Goal: Task Accomplishment & Management: Manage account settings

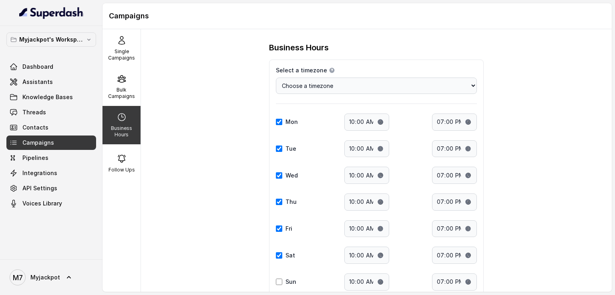
select select "[GEOGRAPHIC_DATA]/[GEOGRAPHIC_DATA]"
click at [113, 84] on div "Bulk Campaigns" at bounding box center [121, 87] width 38 height 38
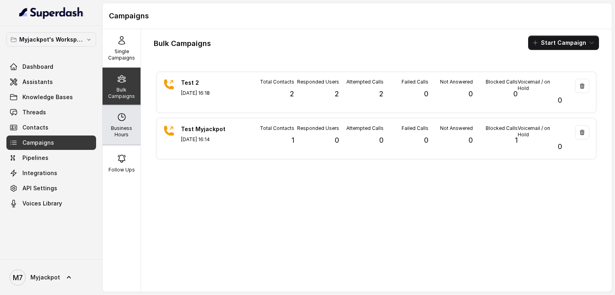
click at [117, 119] on icon at bounding box center [122, 117] width 10 height 10
select select "[GEOGRAPHIC_DATA]/[GEOGRAPHIC_DATA]"
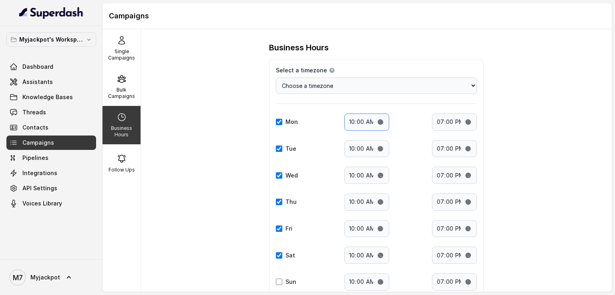
click at [363, 124] on input "10:00" at bounding box center [366, 122] width 45 height 17
click at [377, 122] on input "10:00" at bounding box center [366, 122] width 45 height 17
type input "11:00"
click at [397, 125] on div "Mon Start time: 11:00 End time: 19:00" at bounding box center [376, 122] width 201 height 17
click at [348, 150] on input "10:00" at bounding box center [366, 148] width 45 height 17
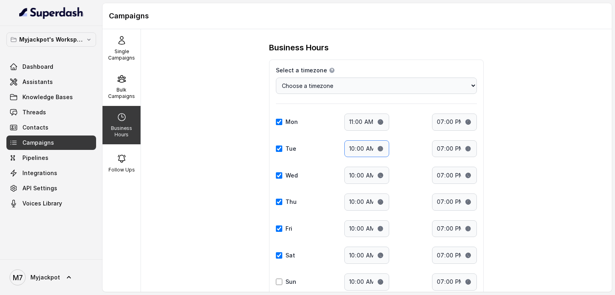
click at [375, 149] on input "10:00" at bounding box center [366, 148] width 45 height 17
type input "11:00"
drag, startPoint x: 431, startPoint y: 184, endPoint x: 424, endPoint y: 184, distance: 7.2
click at [431, 184] on div "Mon Start time: 11:00 End time: 19:00 Tue Start time: 11:00 End time: 19:00 Wed…" at bounding box center [376, 202] width 201 height 177
click at [376, 172] on input "10:00" at bounding box center [366, 175] width 45 height 17
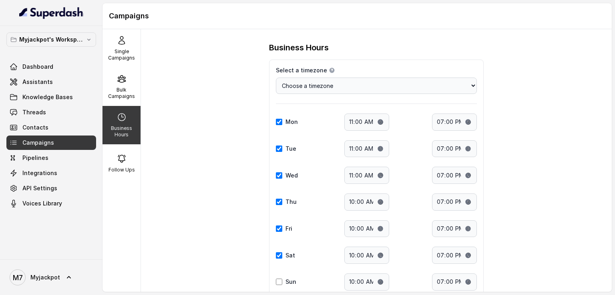
type input "11:00"
click at [394, 194] on div "Thu Start time: 10:00 End time: 19:00" at bounding box center [376, 202] width 201 height 17
click at [377, 200] on input "10:00" at bounding box center [366, 202] width 45 height 17
type input "11:00"
click at [466, 122] on input "19:00" at bounding box center [454, 122] width 45 height 17
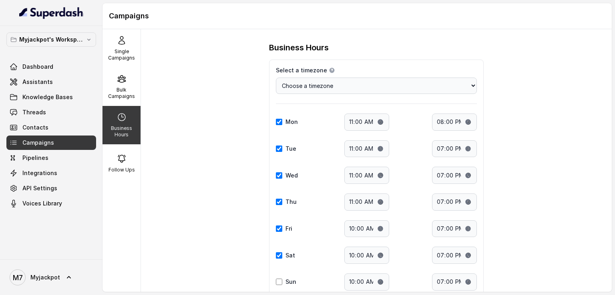
type input "20:00"
click at [481, 120] on div "Business Hours Select a timezone Details Select a timezone that fits your locat…" at bounding box center [376, 190] width 240 height 296
click at [467, 147] on input "19:00" at bounding box center [454, 148] width 45 height 17
type input "20:00"
click at [508, 145] on div "Business Hours Select a timezone Details Select a timezone that fits your locat…" at bounding box center [376, 160] width 471 height 263
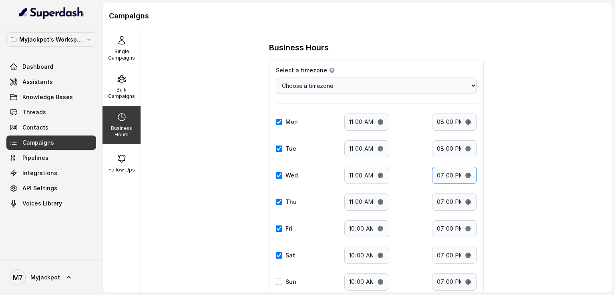
click at [463, 173] on input "19:00" at bounding box center [454, 175] width 45 height 17
type input "20:00"
click at [501, 192] on div "Business Hours Select a timezone Details Select a timezone that fits your locat…" at bounding box center [376, 160] width 471 height 263
click at [465, 203] on input "19:00" at bounding box center [454, 202] width 45 height 17
type input "20:00"
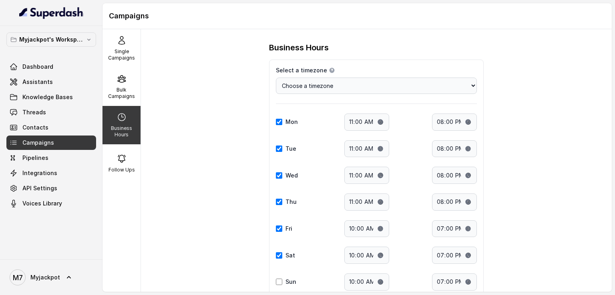
click at [506, 157] on div "Business Hours Select a timezone Details Select a timezone that fits your locat…" at bounding box center [376, 160] width 471 height 263
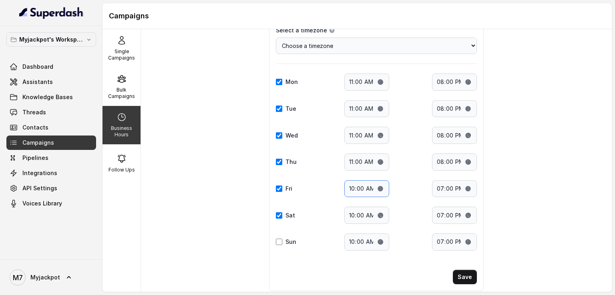
click at [379, 186] on input "10:00" at bounding box center [366, 188] width 45 height 17
type input "11:00"
click at [376, 212] on input "10:00" at bounding box center [366, 215] width 45 height 17
type input "11:00"
click at [377, 242] on input "10:00" at bounding box center [366, 242] width 45 height 17
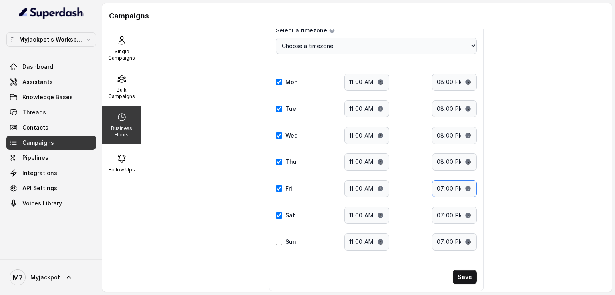
type input "11:00"
click at [463, 187] on input "19:00" at bounding box center [454, 188] width 45 height 17
type input "20:00"
click at [464, 215] on input "19:00" at bounding box center [454, 215] width 45 height 17
type input "20:00"
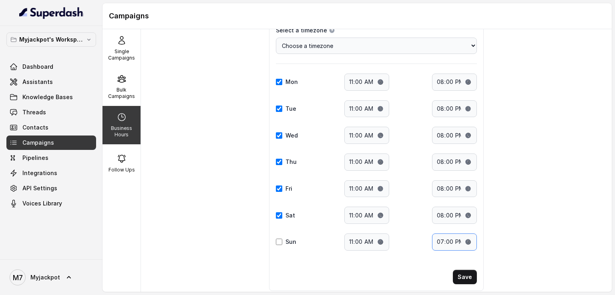
click at [463, 237] on input "19:00" at bounding box center [454, 242] width 45 height 17
type input "20:00"
click at [456, 275] on button "Save" at bounding box center [465, 277] width 24 height 14
click at [465, 279] on button "Save" at bounding box center [465, 277] width 24 height 14
click at [469, 277] on button "Save" at bounding box center [465, 277] width 24 height 14
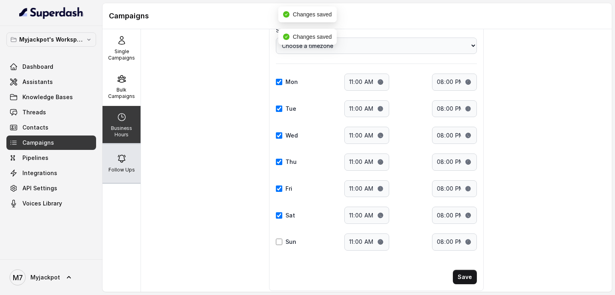
click at [126, 165] on div "Follow Ups" at bounding box center [121, 163] width 38 height 38
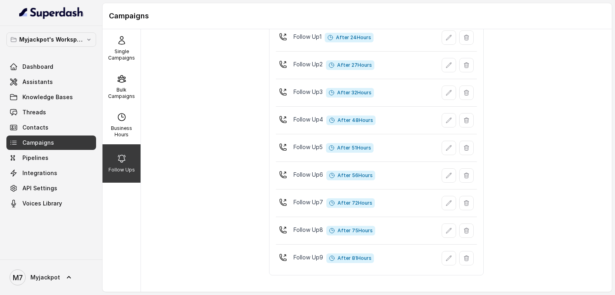
scroll to position [0, 0]
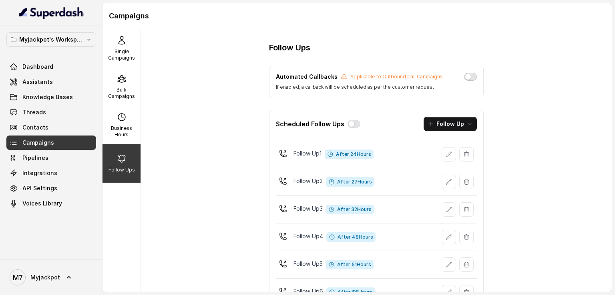
click at [467, 76] on button "button" at bounding box center [470, 77] width 13 height 8
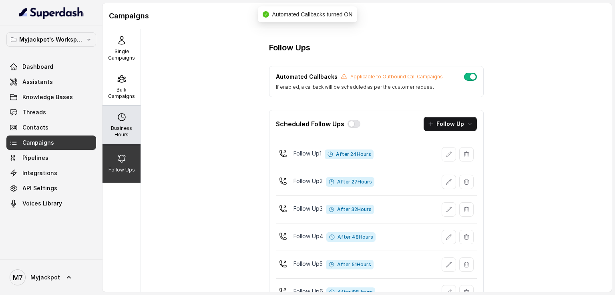
click at [115, 126] on p "Business Hours" at bounding box center [122, 131] width 32 height 13
select select "[GEOGRAPHIC_DATA]/[GEOGRAPHIC_DATA]"
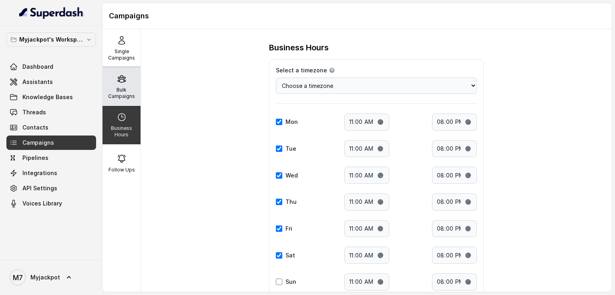
click at [117, 96] on p "Bulk Campaigns" at bounding box center [122, 93] width 32 height 13
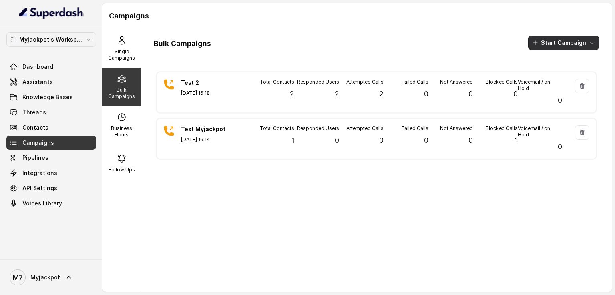
click at [552, 41] on button "Start Campaign" at bounding box center [563, 43] width 71 height 14
